Goal: Task Accomplishment & Management: Use online tool/utility

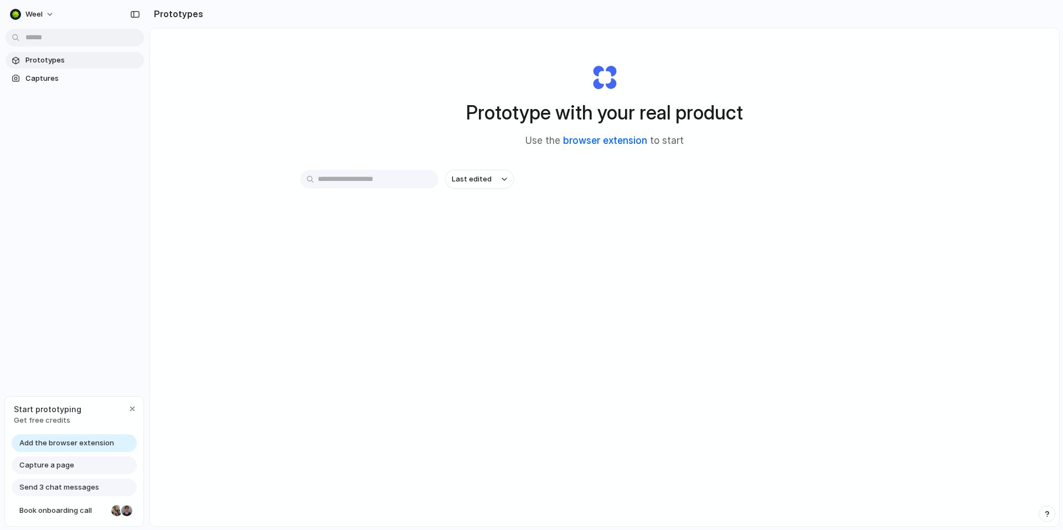
click at [579, 137] on link "browser extension" at bounding box center [605, 140] width 84 height 11
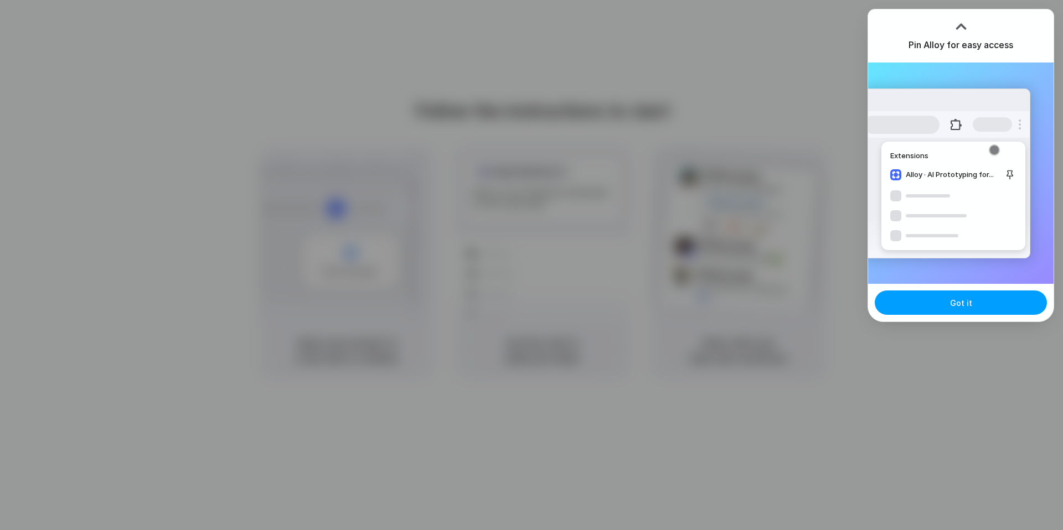
click at [924, 308] on button "Got it" at bounding box center [961, 303] width 172 height 24
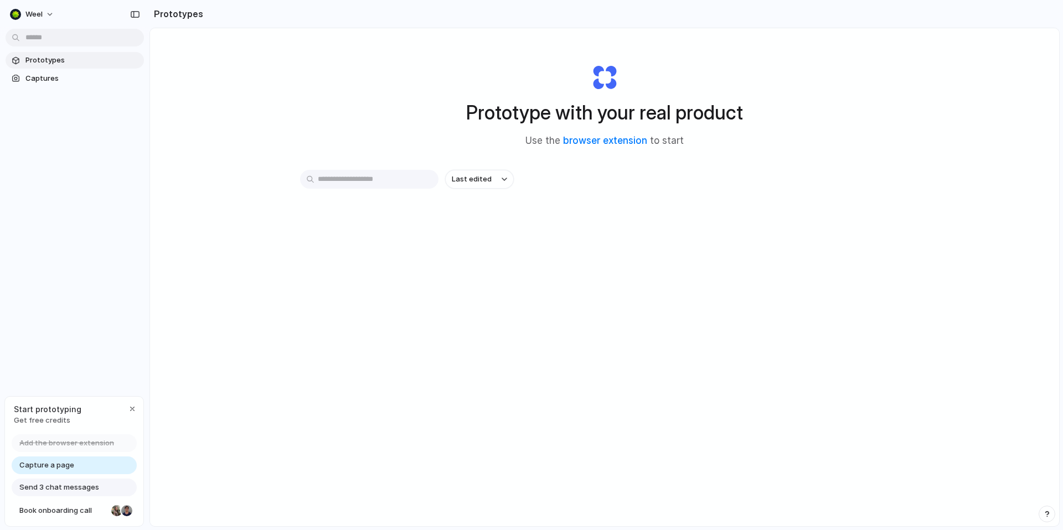
click at [46, 462] on span "Capture a page" at bounding box center [46, 465] width 55 height 11
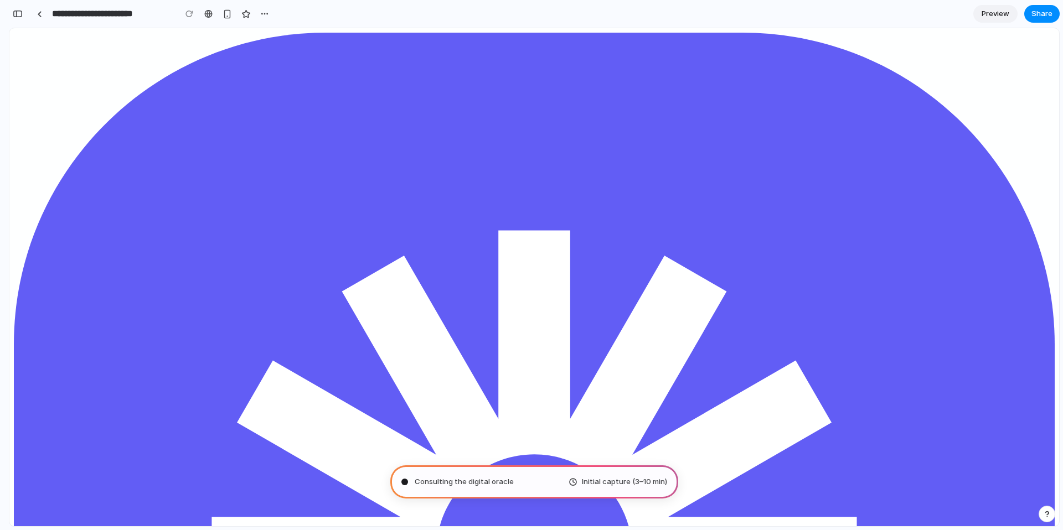
type input "**********"
